Goal: Contribute content

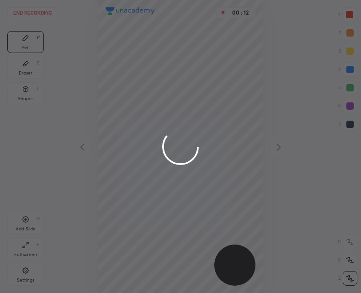
scroll to position [293, 214]
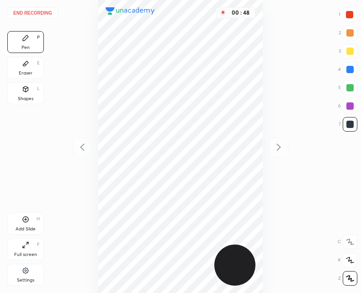
click at [22, 223] on div "Add Slide H" at bounding box center [25, 223] width 37 height 22
click at [82, 148] on icon at bounding box center [82, 146] width 4 height 7
click at [278, 149] on icon at bounding box center [278, 146] width 11 height 11
click at [83, 147] on icon at bounding box center [82, 146] width 11 height 11
click at [284, 154] on div at bounding box center [278, 146] width 19 height 19
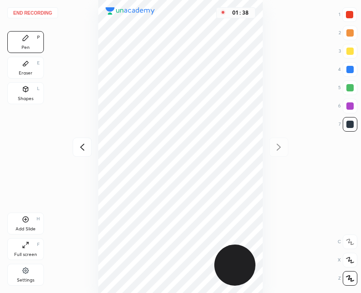
click at [23, 218] on icon at bounding box center [26, 219] width 6 height 6
click at [27, 223] on div "Add Slide H" at bounding box center [25, 223] width 37 height 22
click at [78, 144] on icon at bounding box center [82, 146] width 11 height 11
click at [81, 146] on icon at bounding box center [82, 146] width 4 height 7
click at [23, 221] on icon at bounding box center [25, 218] width 7 height 7
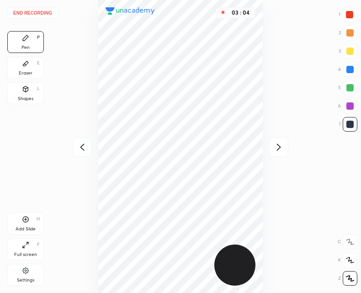
click at [277, 151] on icon at bounding box center [278, 146] width 11 height 11
click at [280, 144] on icon at bounding box center [278, 146] width 11 height 11
click at [37, 12] on button "End recording" at bounding box center [32, 12] width 51 height 11
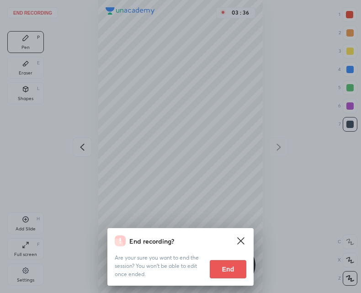
click at [223, 270] on button "End" at bounding box center [227, 269] width 37 height 18
